Goal: Task Accomplishment & Management: Manage account settings

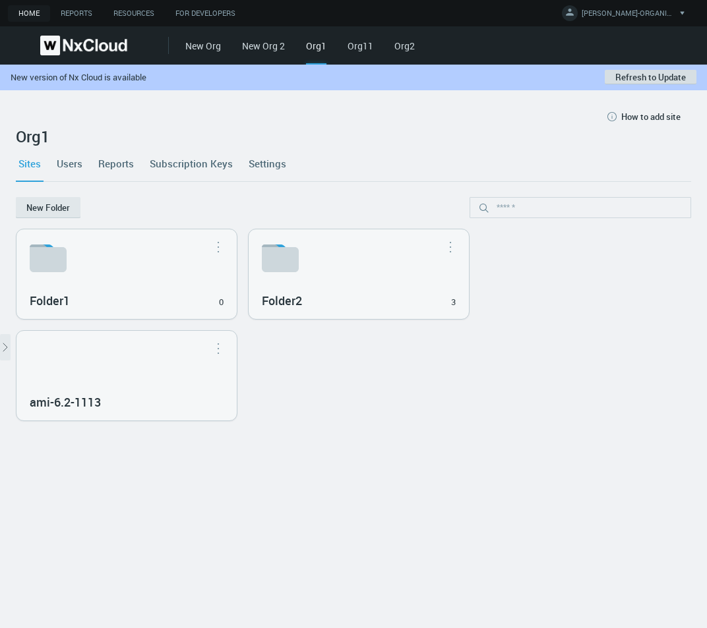
click at [627, 79] on button "Refresh to Update" at bounding box center [650, 77] width 92 height 15
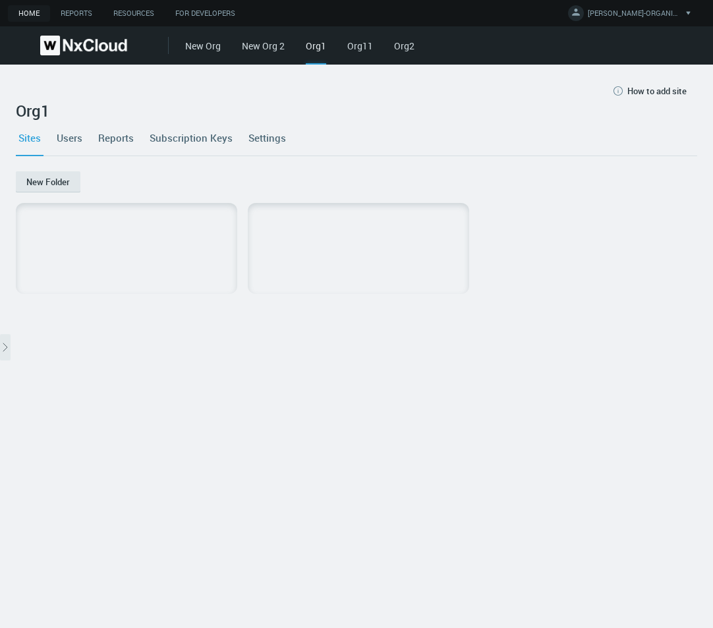
click at [63, 142] on link "Users" at bounding box center [69, 138] width 31 height 36
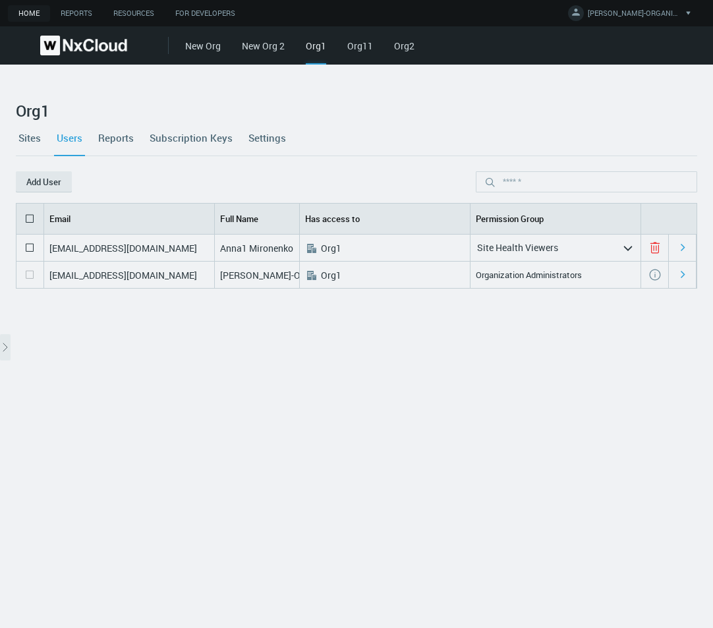
click at [31, 141] on link "Sites" at bounding box center [30, 138] width 28 height 36
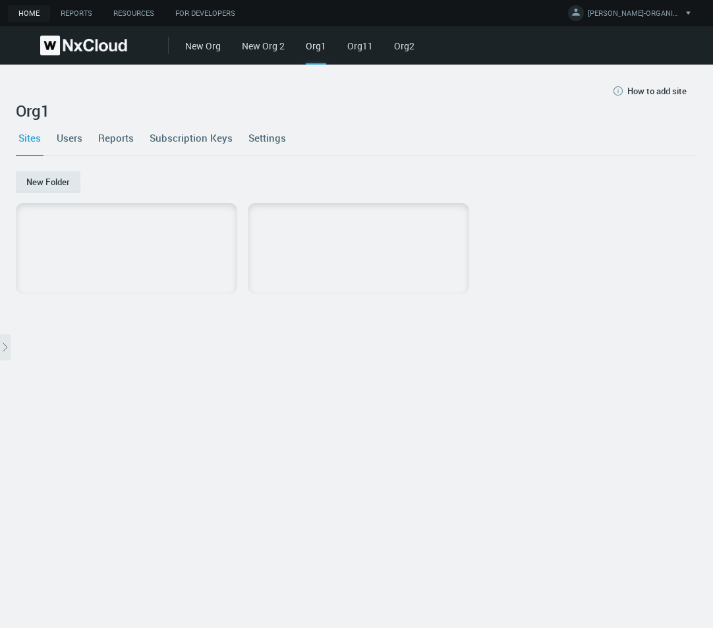
drag, startPoint x: 11, startPoint y: 348, endPoint x: 16, endPoint y: 365, distance: 17.3
click at [11, 349] on div "How to add site Org1 Sites Users Reports Subscription Keys Settings New Folder" at bounding box center [356, 347] width 713 height 564
click at [8, 353] on button "arrow_expand" at bounding box center [5, 347] width 11 height 26
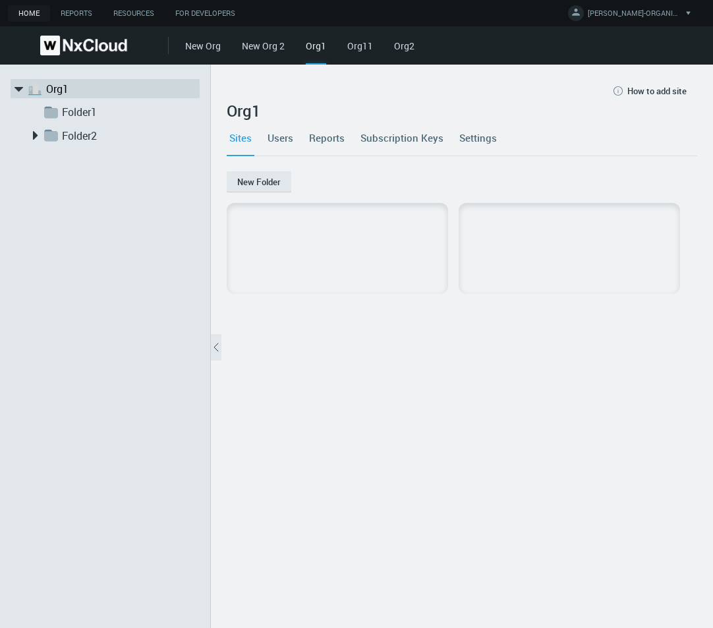
click at [213, 352] on icon "arrow_expand" at bounding box center [216, 347] width 13 height 13
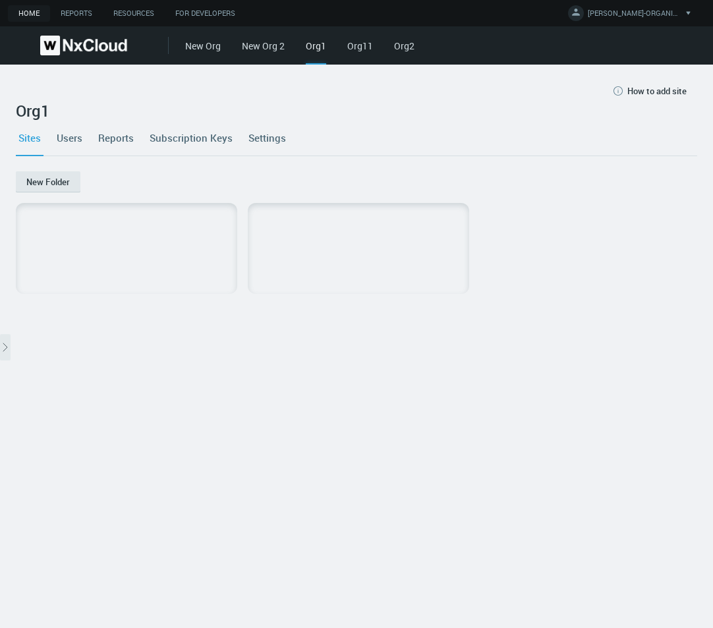
click at [84, 392] on nx-org-cards-container "New Folder" at bounding box center [357, 391] width 682 height 441
click at [96, 456] on nx-org-cards-container "New Folder" at bounding box center [357, 391] width 682 height 441
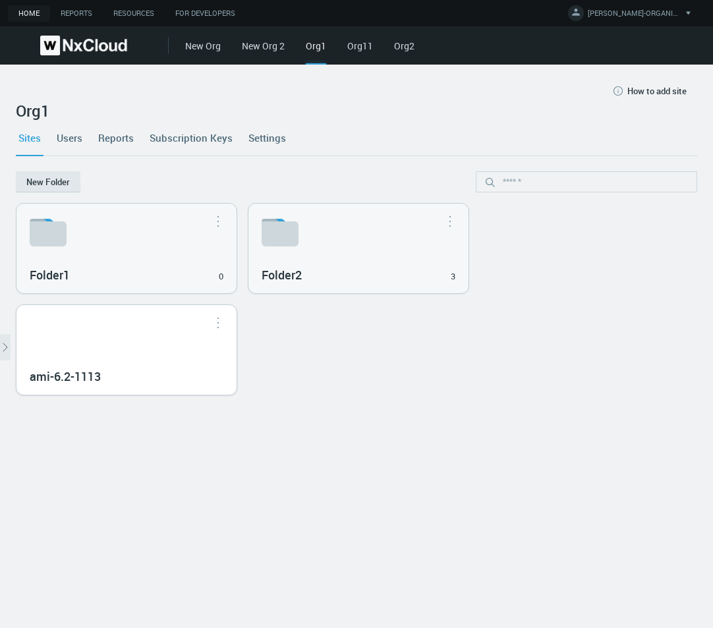
click at [140, 360] on div "ami-6.2-1113" at bounding box center [126, 350] width 220 height 90
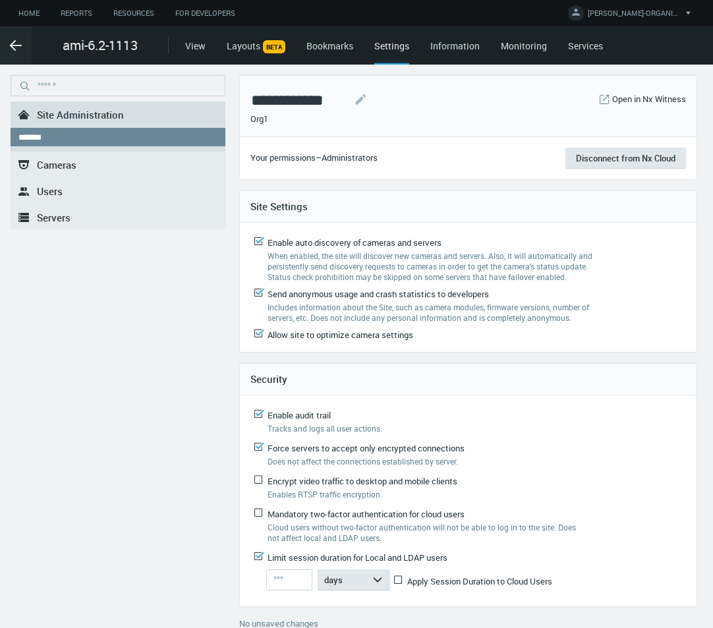
click at [65, 193] on link ".st0{fill-rule:evenodd;clip-rule:evenodd;fill:#2B383F;} Users" at bounding box center [118, 191] width 215 height 26
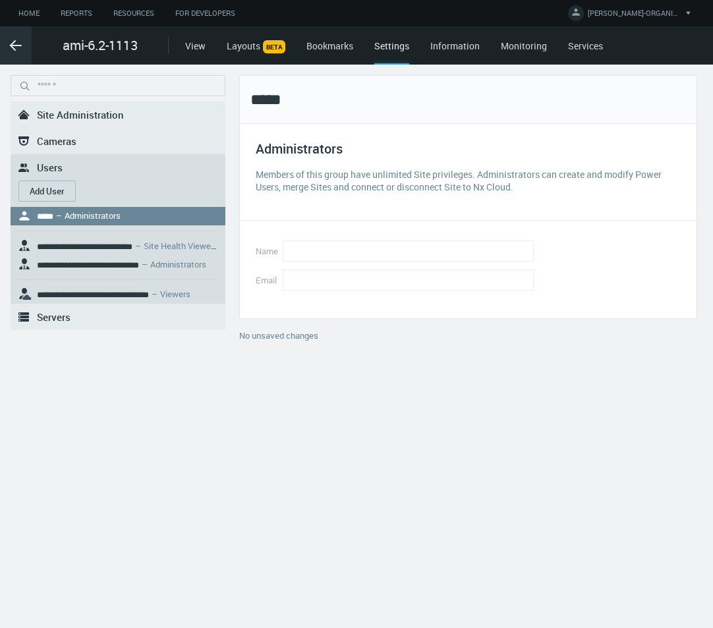
click at [24, 45] on svg-icon ".arrow {fill-rule:evenodd;clip-rule:evenodd;fill:none;stroke:var(--btn-arrow-co…" at bounding box center [16, 46] width 32 height 16
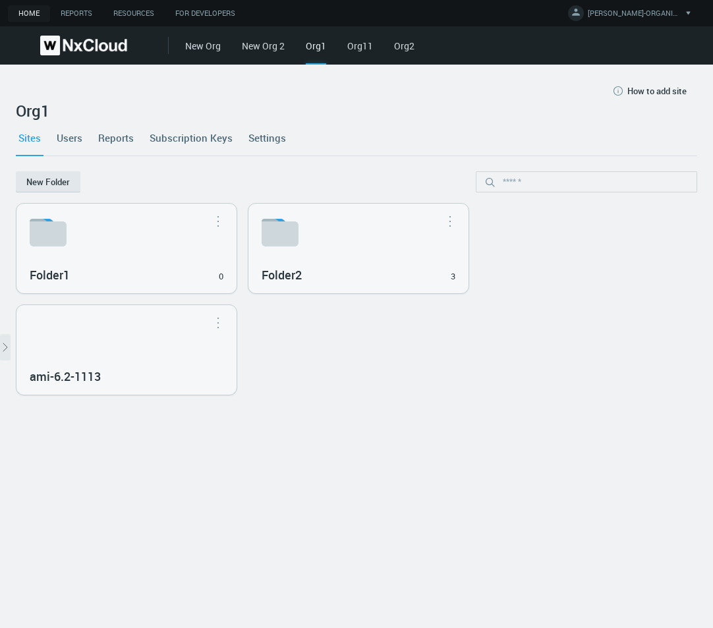
click at [355, 47] on link "Org11" at bounding box center [360, 46] width 26 height 13
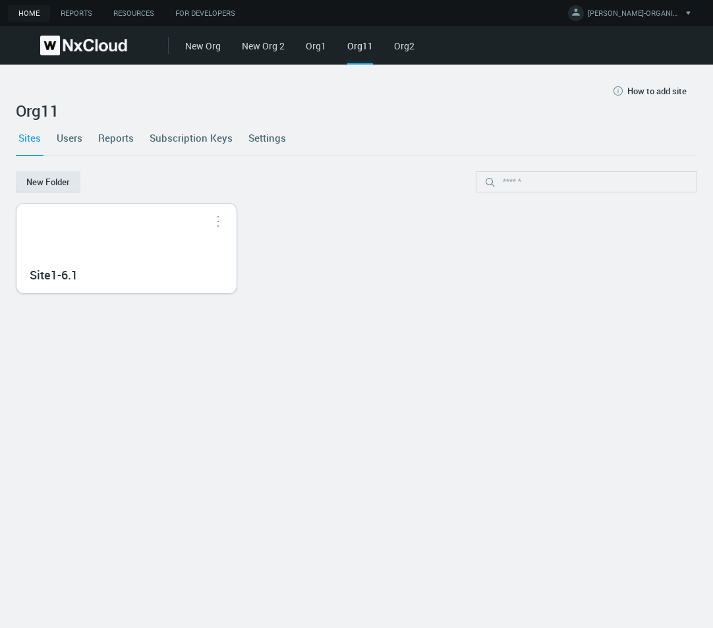
click at [187, 238] on div "Site1-6.1" at bounding box center [126, 249] width 220 height 90
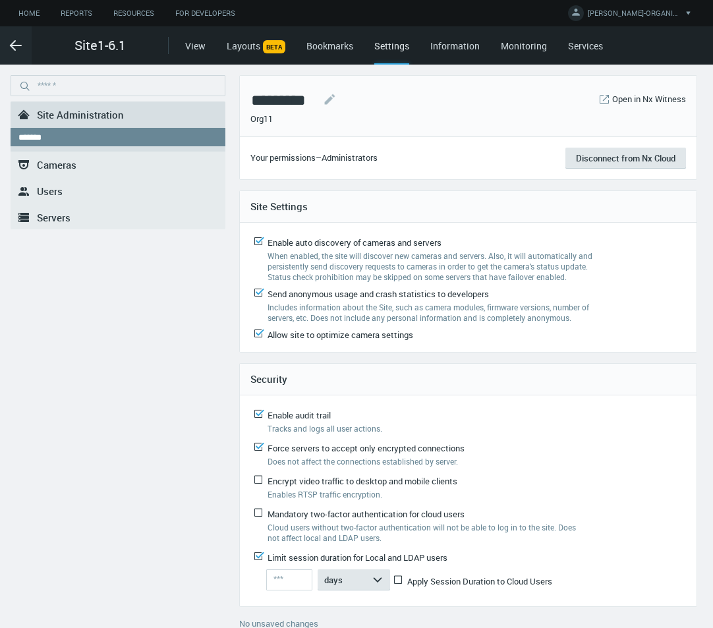
click at [99, 191] on link ".st0{fill-rule:evenodd;clip-rule:evenodd;fill:#2B383F;} Users" at bounding box center [118, 191] width 215 height 26
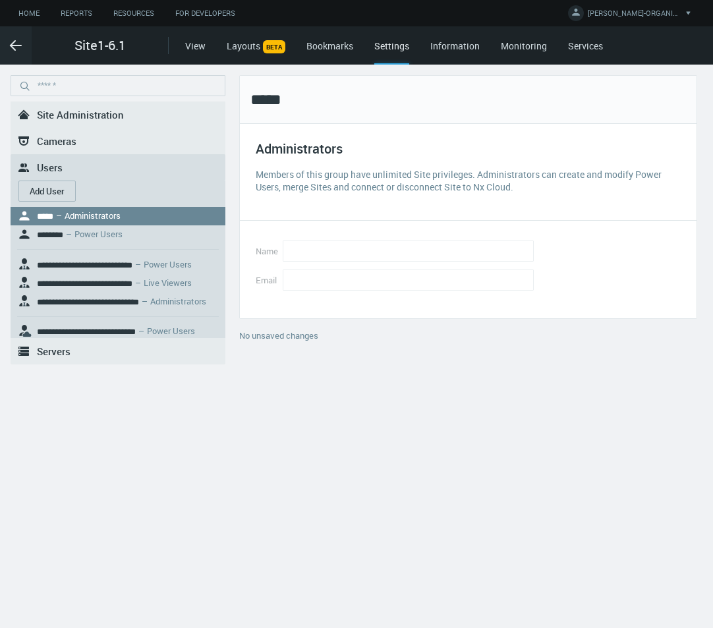
click at [53, 189] on button "Add User" at bounding box center [46, 191] width 57 height 21
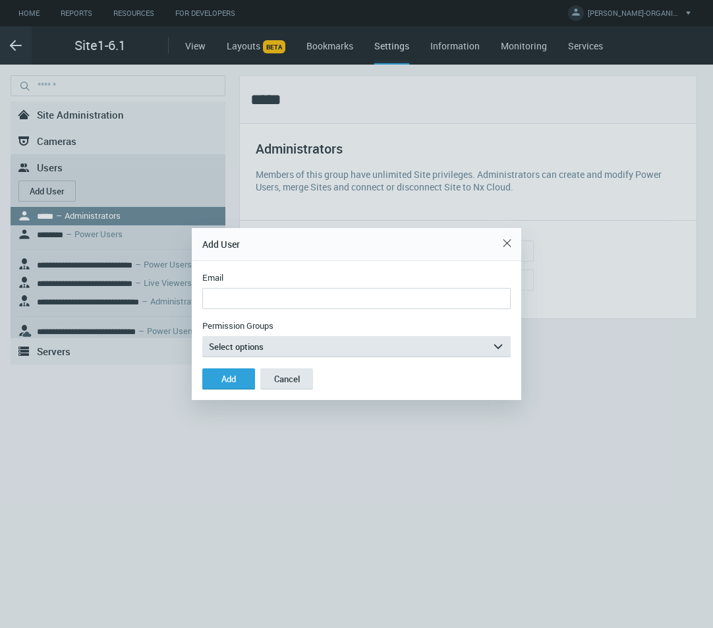
type input "**********"
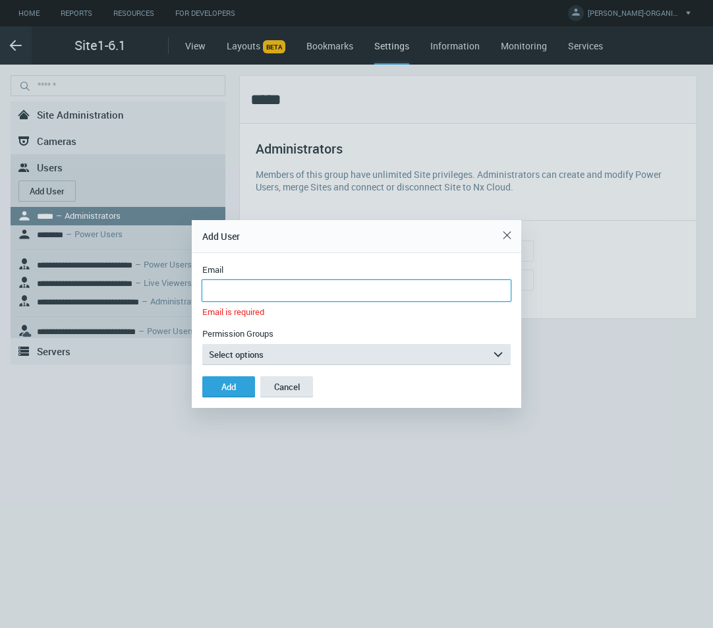
click at [249, 294] on input "Email" at bounding box center [356, 290] width 308 height 21
paste input "**********"
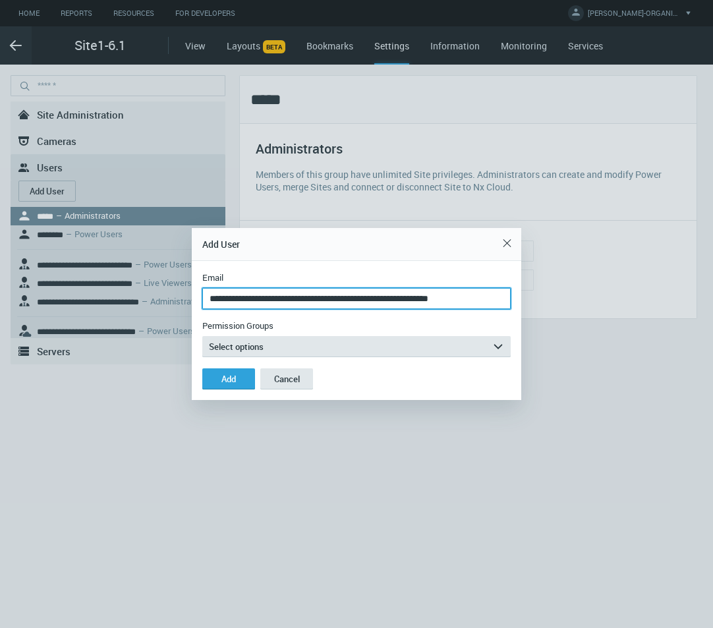
scroll to position [0, 18]
type input "**********"
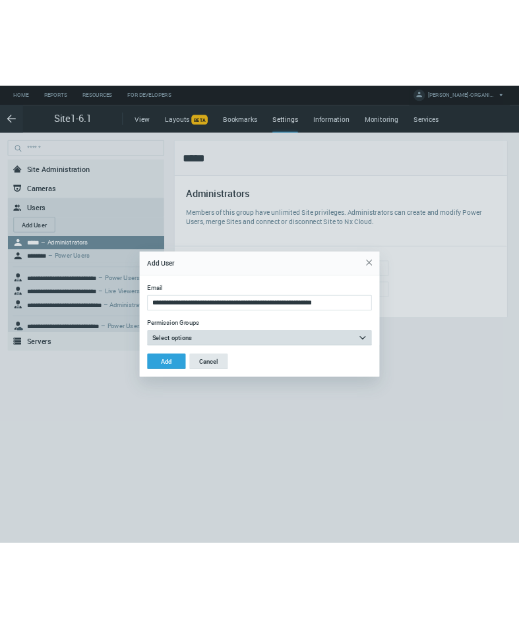
scroll to position [0, 0]
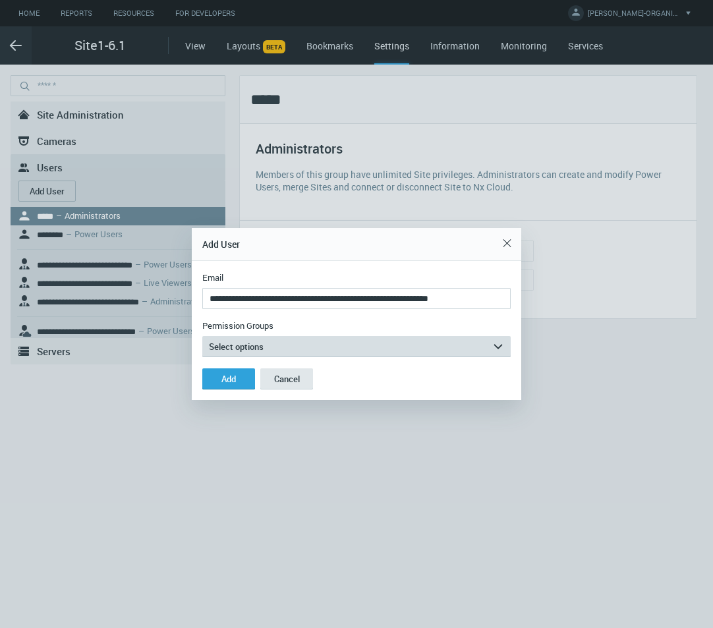
click at [236, 345] on span "Select options" at bounding box center [236, 347] width 55 height 12
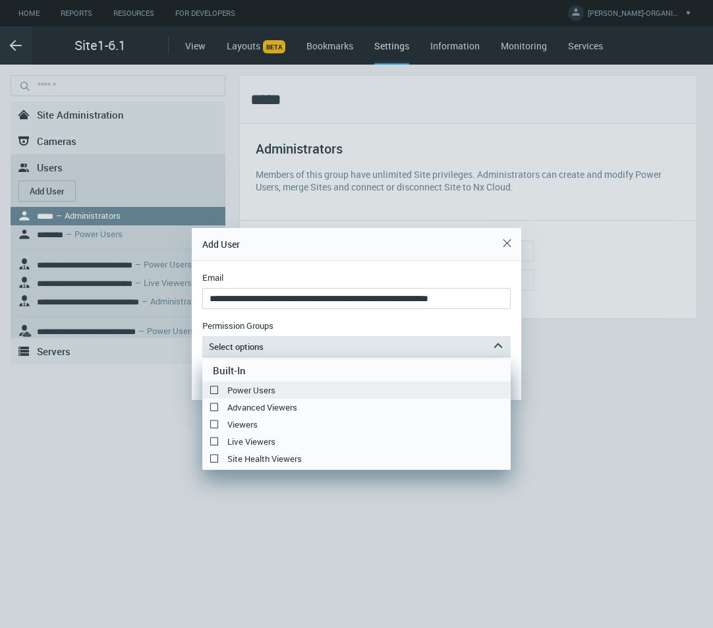
click at [247, 388] on label "Power Users" at bounding box center [356, 390] width 308 height 16
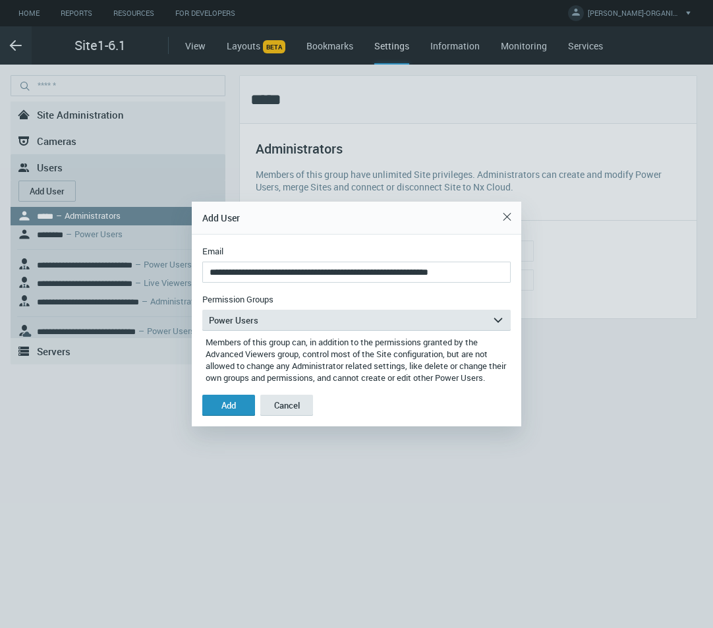
click at [230, 409] on div "Add" at bounding box center [228, 405] width 15 height 11
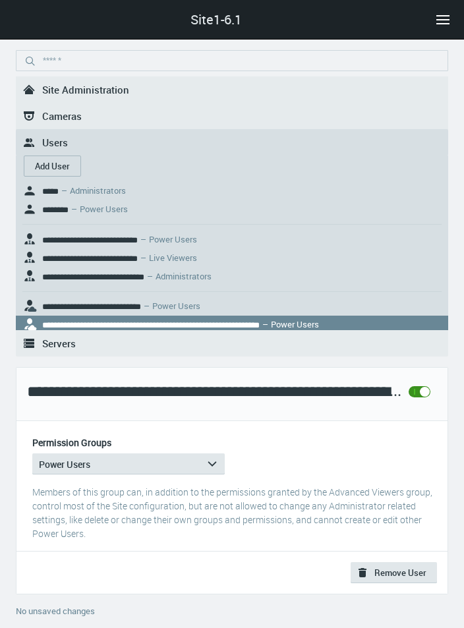
click at [126, 85] on span "Site Administration" at bounding box center [85, 89] width 87 height 13
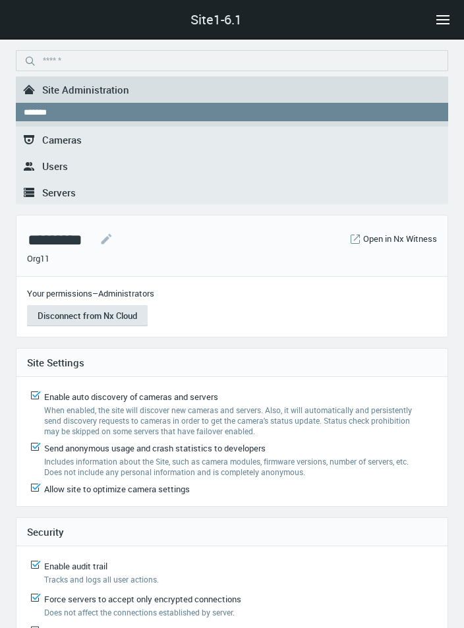
click at [187, 18] on div "Site1-6.1" at bounding box center [232, 20] width 464 height 40
click at [22, 15] on div "Site1-6.1" at bounding box center [232, 20] width 464 height 40
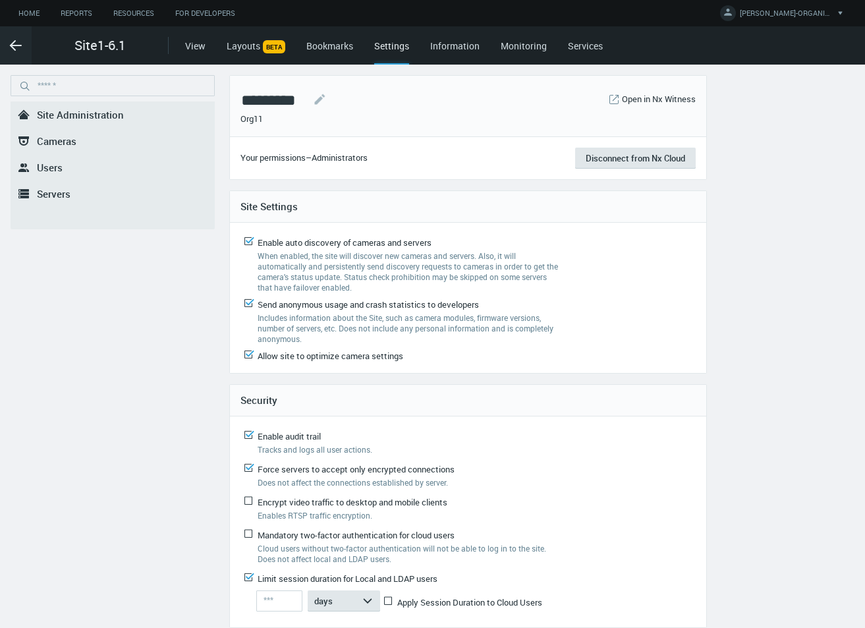
click at [39, 11] on link "Home" at bounding box center [29, 13] width 42 height 16
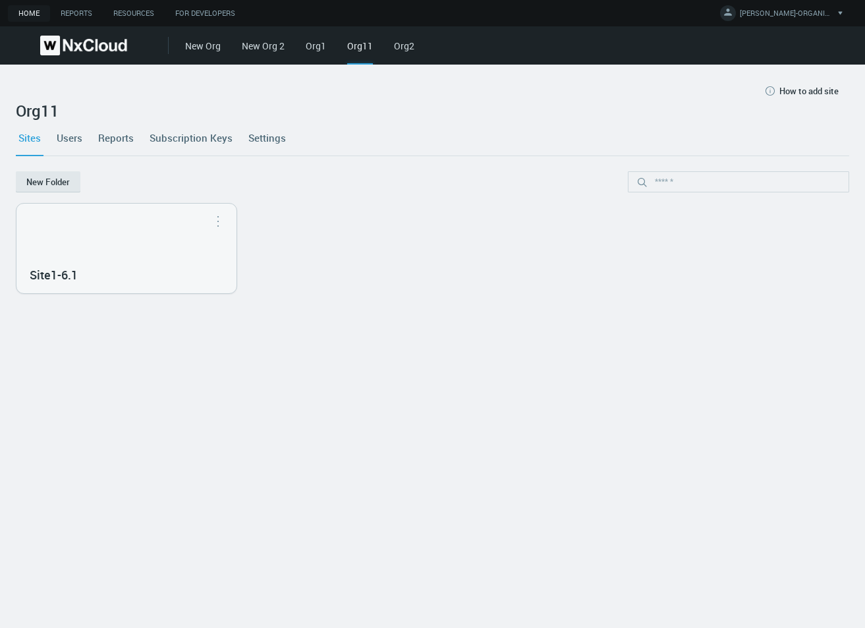
click at [269, 139] on link "Settings" at bounding box center [267, 138] width 43 height 36
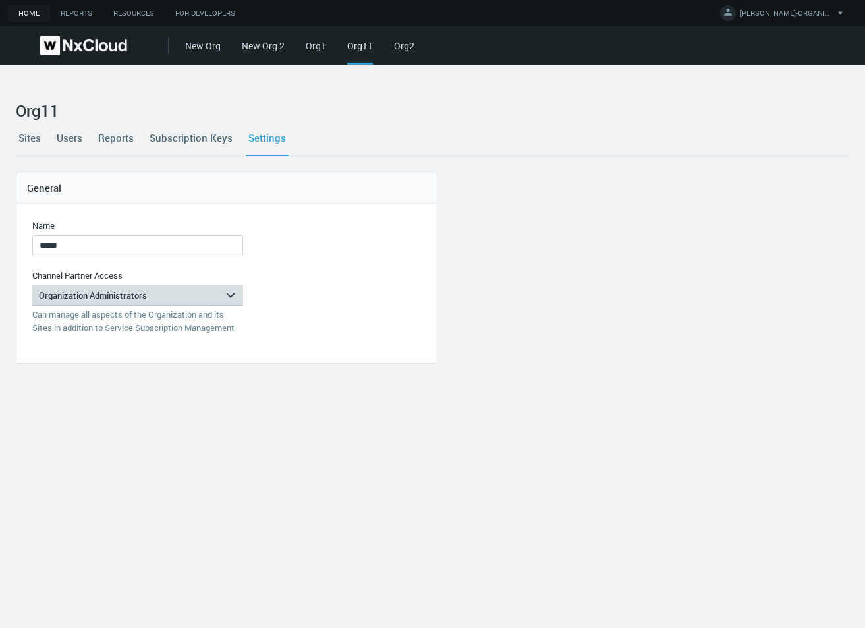
click at [212, 293] on div "Organization Administrators" at bounding box center [128, 295] width 192 height 21
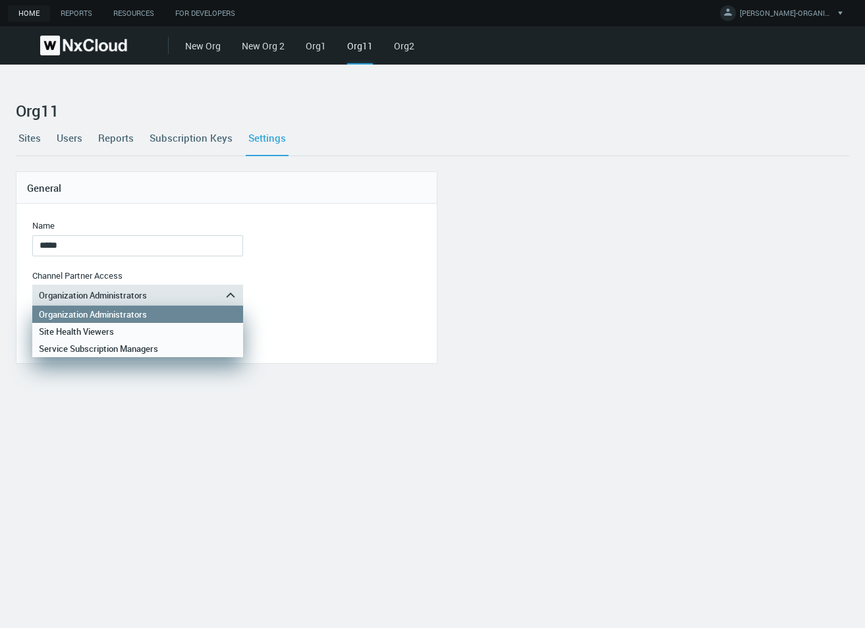
click at [105, 330] on div "Site Health Viewers" at bounding box center [138, 331] width 198 height 17
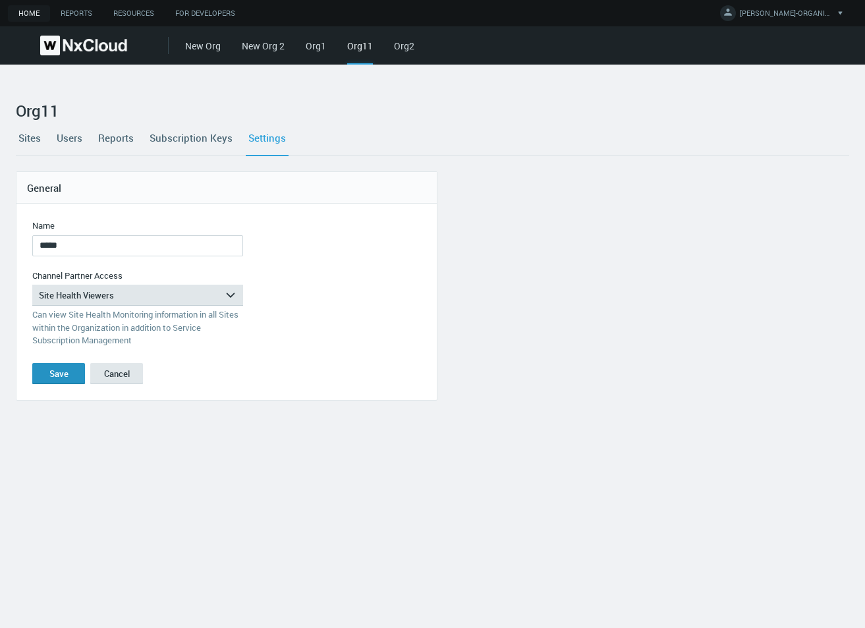
click at [69, 365] on button "Save" at bounding box center [58, 373] width 53 height 21
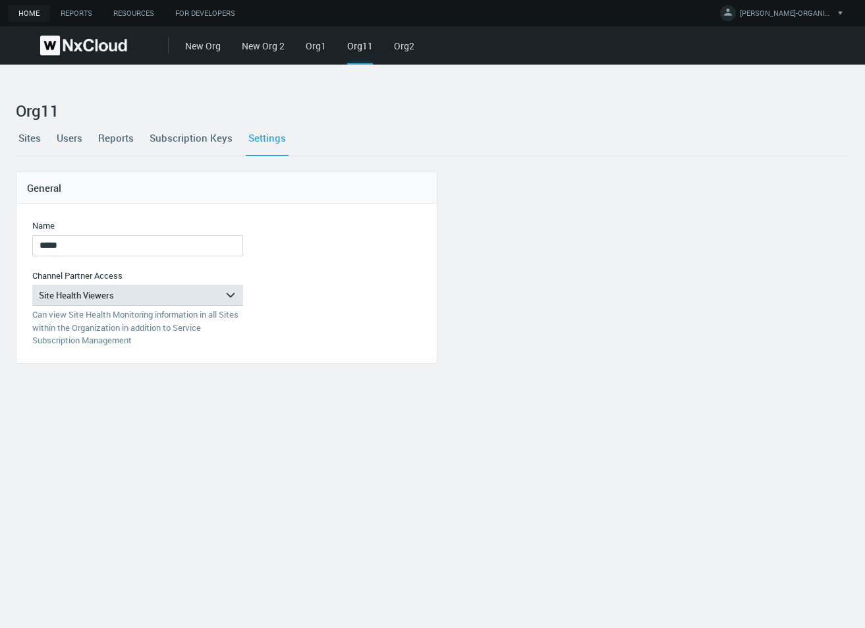
click at [40, 141] on link "Sites" at bounding box center [30, 138] width 28 height 36
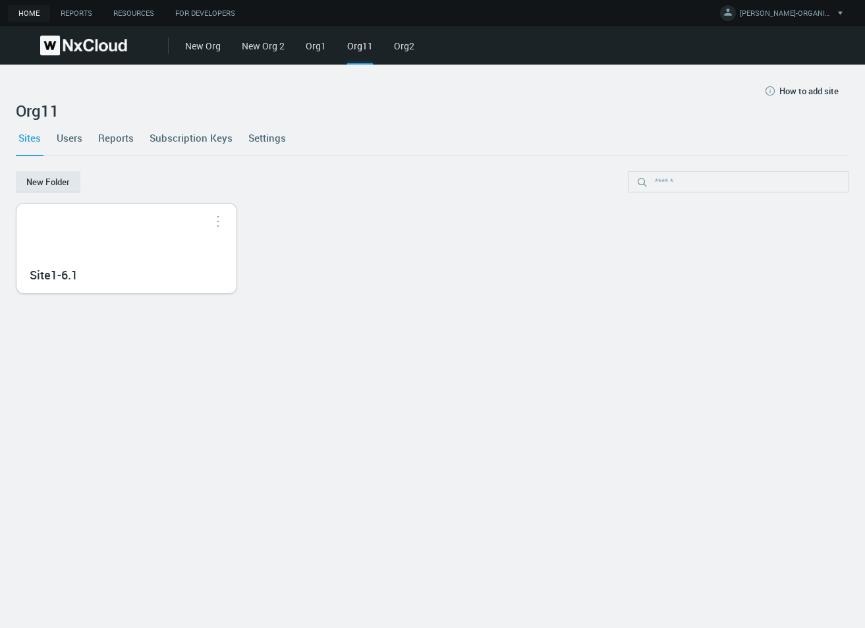
click at [84, 234] on div "Site1-6.1" at bounding box center [126, 249] width 220 height 90
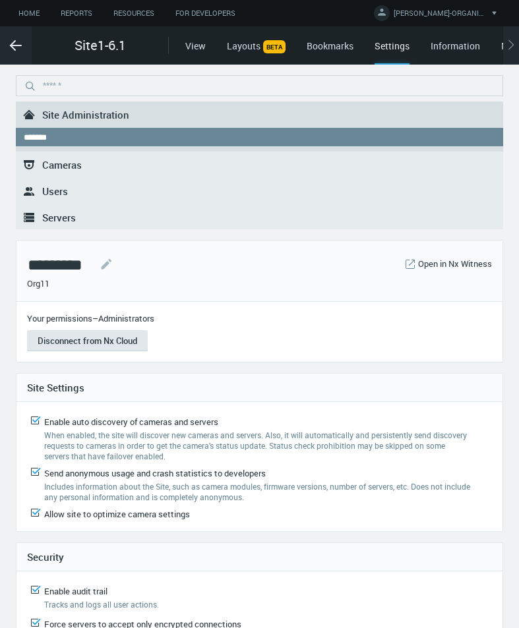
click at [103, 193] on link ".st0{fill-rule:evenodd;clip-rule:evenodd;fill:#2B383F;} Users" at bounding box center [259, 191] width 487 height 26
